Goal: Use online tool/utility: Utilize a website feature to perform a specific function

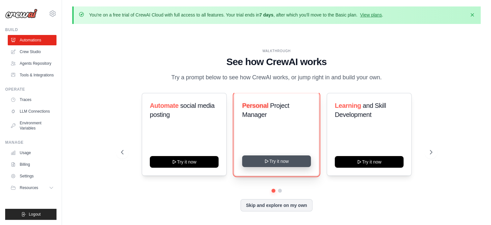
click at [287, 159] on button "Try it now" at bounding box center [276, 161] width 69 height 12
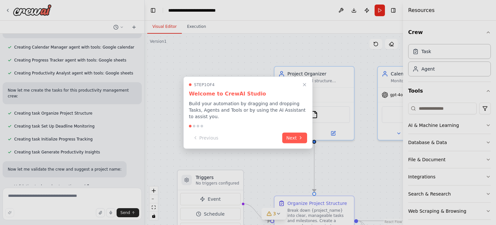
scroll to position [328, 0]
